Goal: Task Accomplishment & Management: Manage account settings

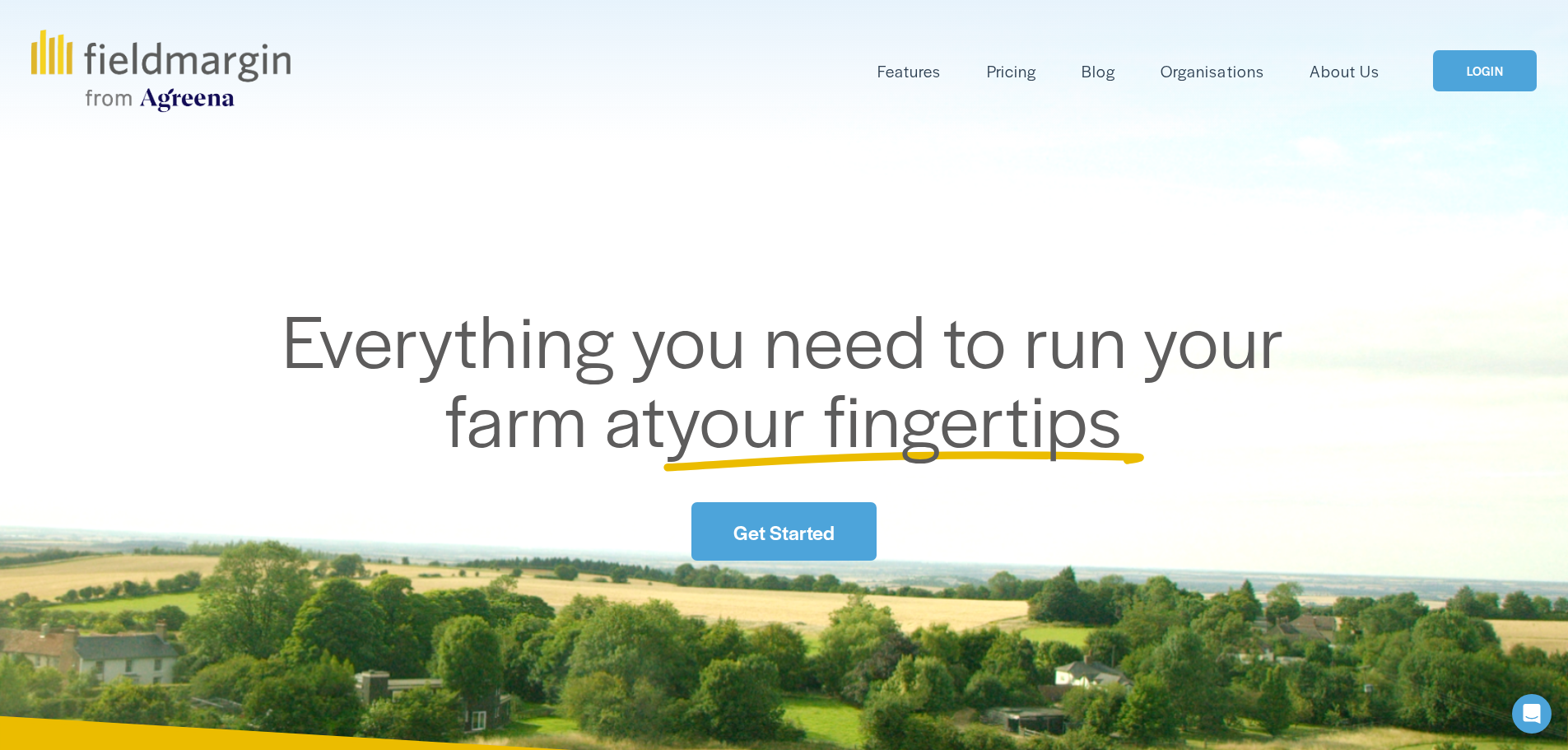
click at [1460, 66] on link "LOGIN" at bounding box center [1485, 72] width 103 height 42
